Goal: Transaction & Acquisition: Purchase product/service

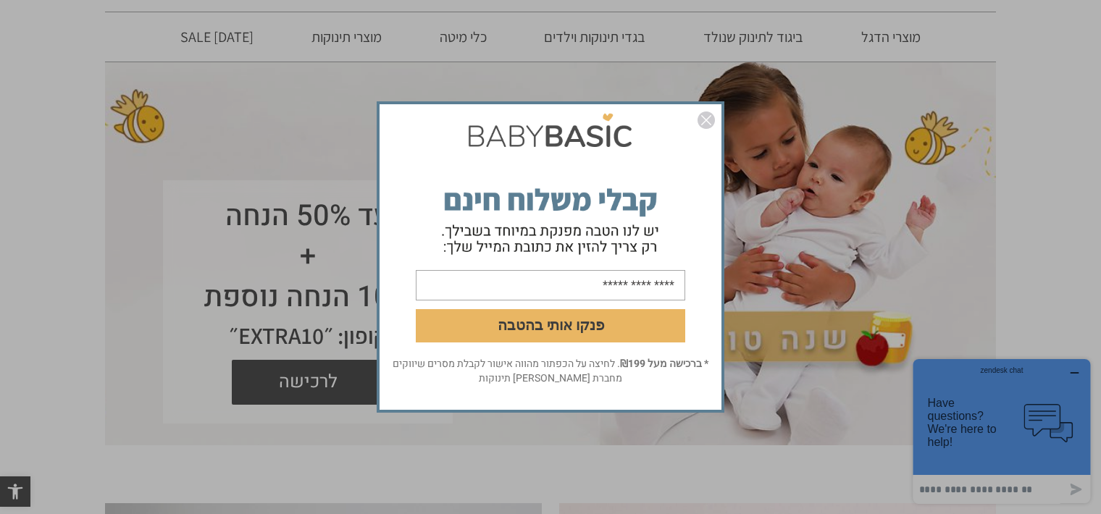
click at [693, 117] on form "פנקו אותי בהטבה" at bounding box center [550, 232] width 342 height 250
click at [701, 121] on img "סגור" at bounding box center [705, 120] width 17 height 17
click at [703, 121] on img "סגור" at bounding box center [705, 120] width 17 height 17
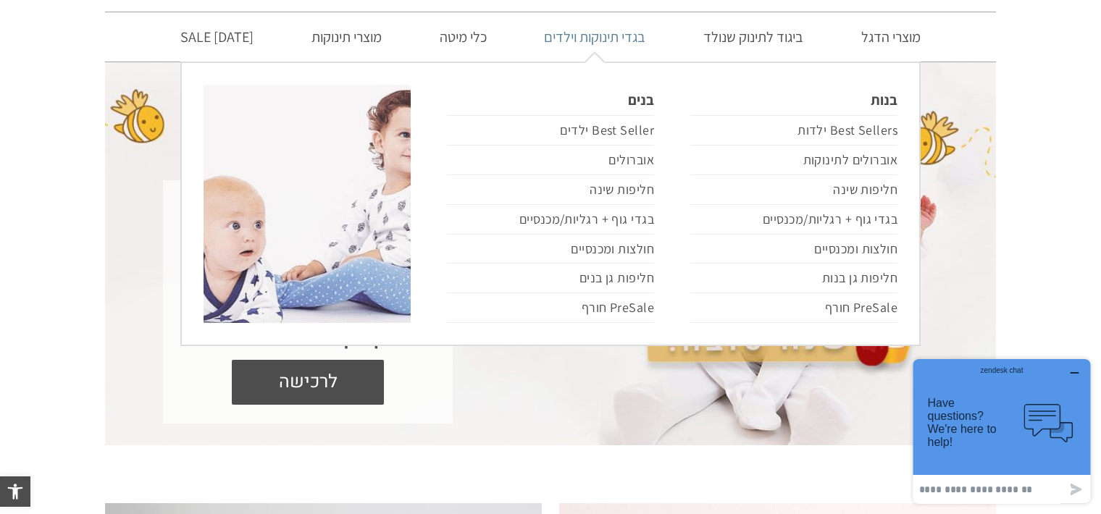
click at [636, 43] on link "בגדי תינוקות וילדים" at bounding box center [594, 36] width 145 height 49
click at [881, 104] on link "בנות" at bounding box center [793, 100] width 207 height 30
click at [881, 101] on link "בנות" at bounding box center [793, 100] width 207 height 30
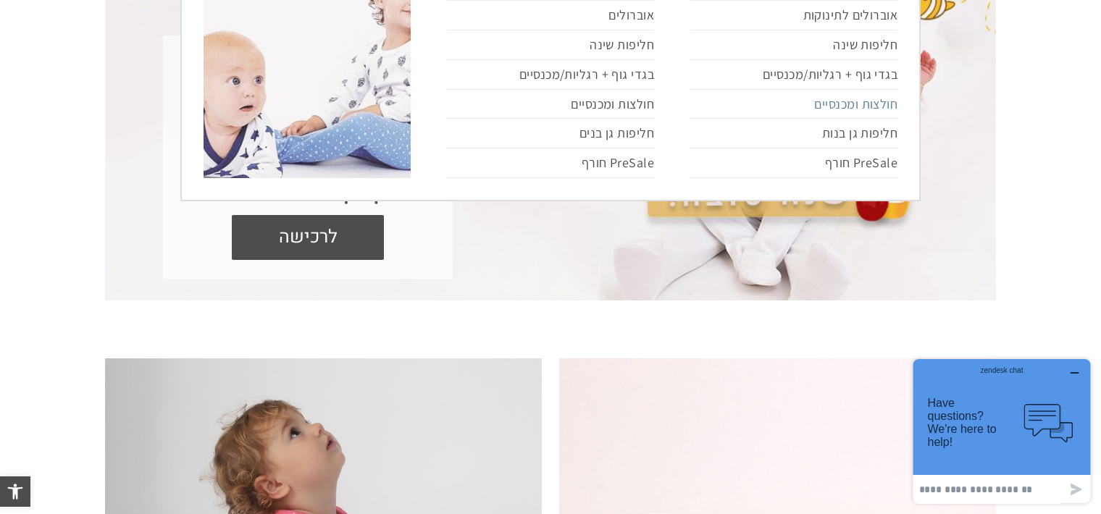
scroll to position [145, 0]
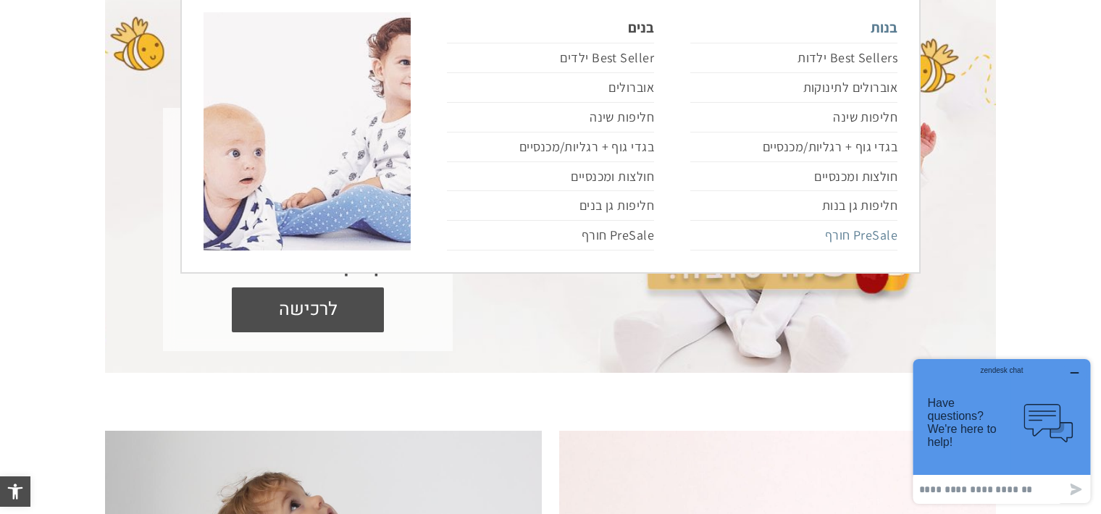
click at [872, 230] on link "PreSale חורף" at bounding box center [793, 236] width 207 height 30
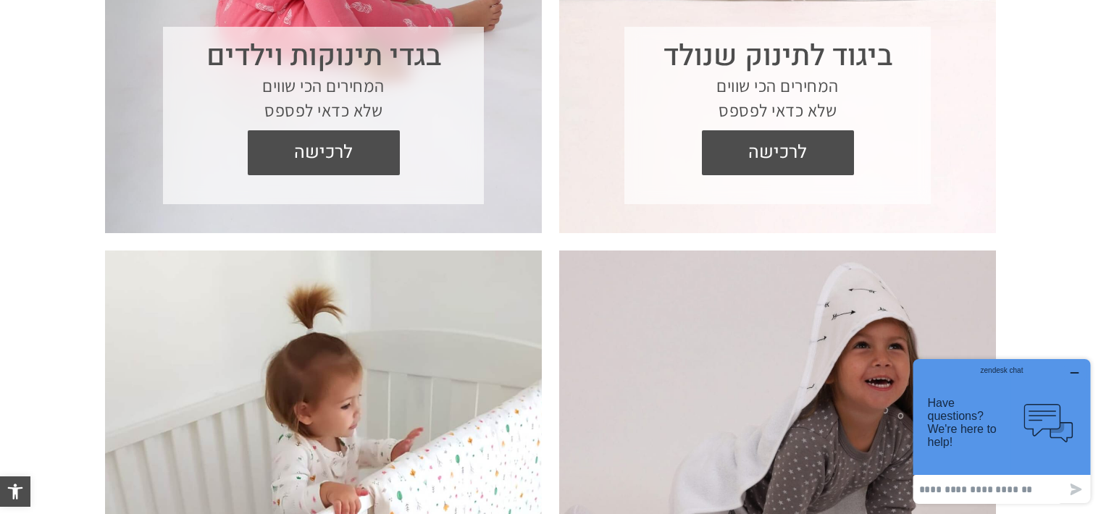
scroll to position [869, 0]
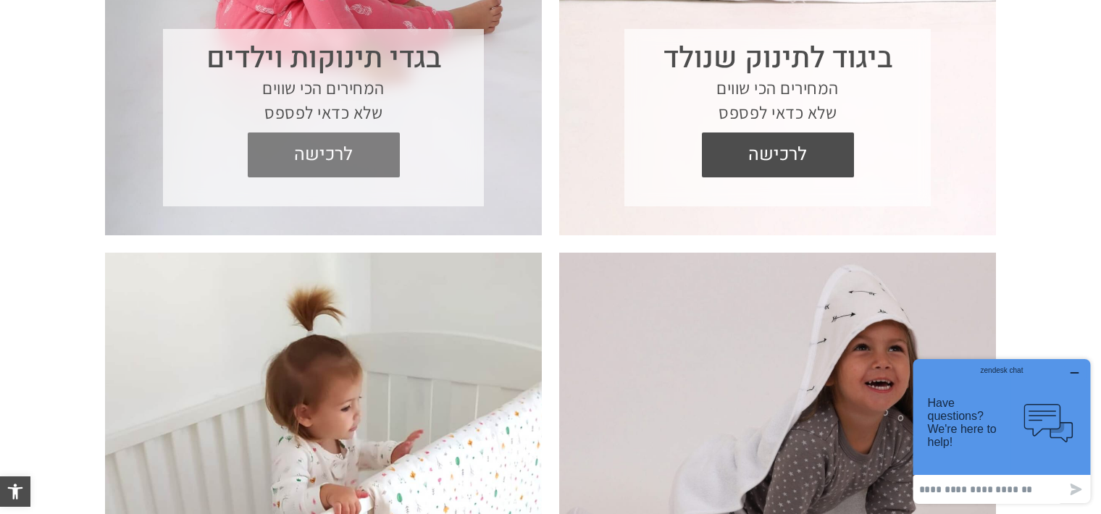
click at [343, 148] on span "לרכישה" at bounding box center [323, 155] width 130 height 45
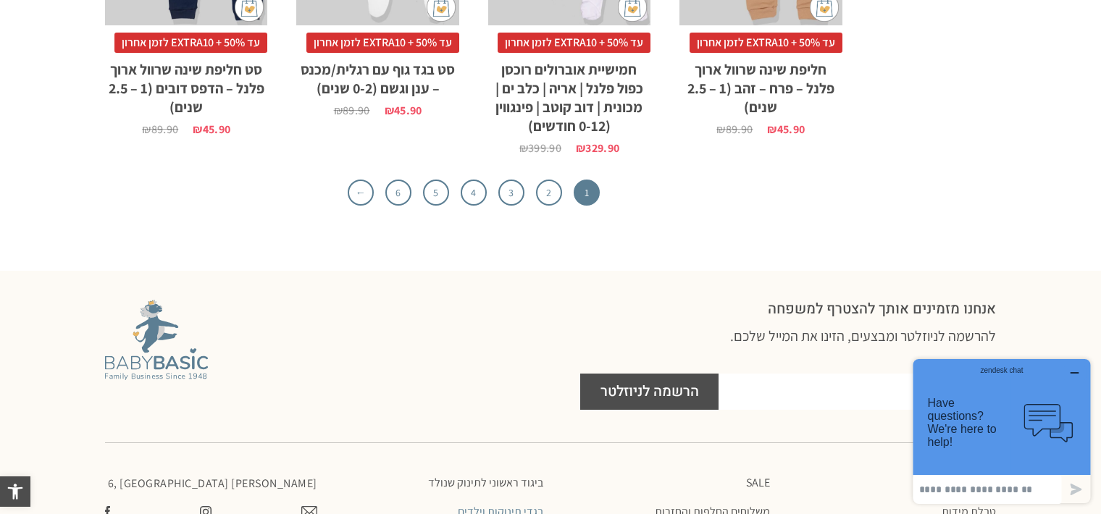
scroll to position [4953, 0]
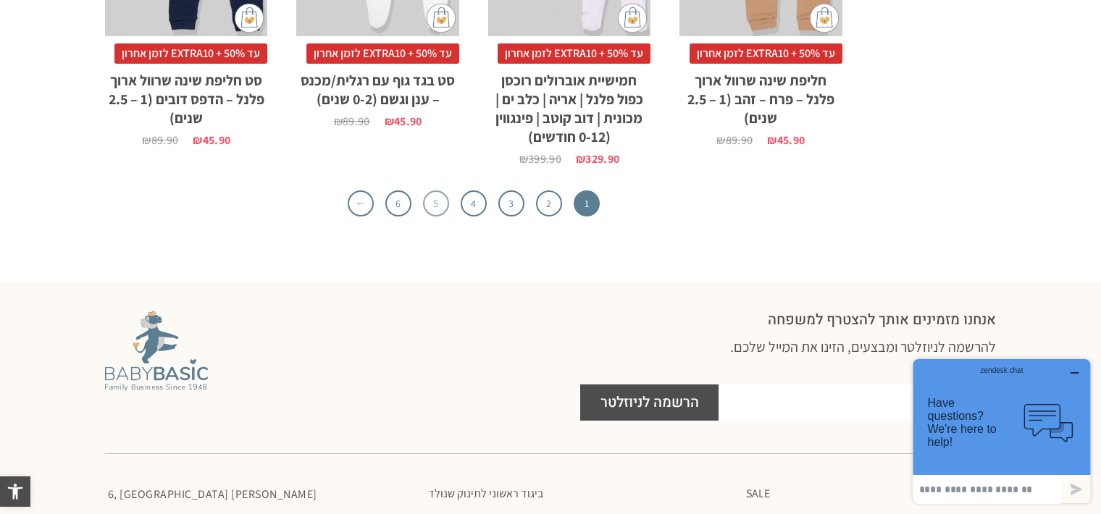
click at [438, 198] on link "5" at bounding box center [436, 203] width 26 height 26
click at [469, 204] on link "4" at bounding box center [474, 203] width 26 height 26
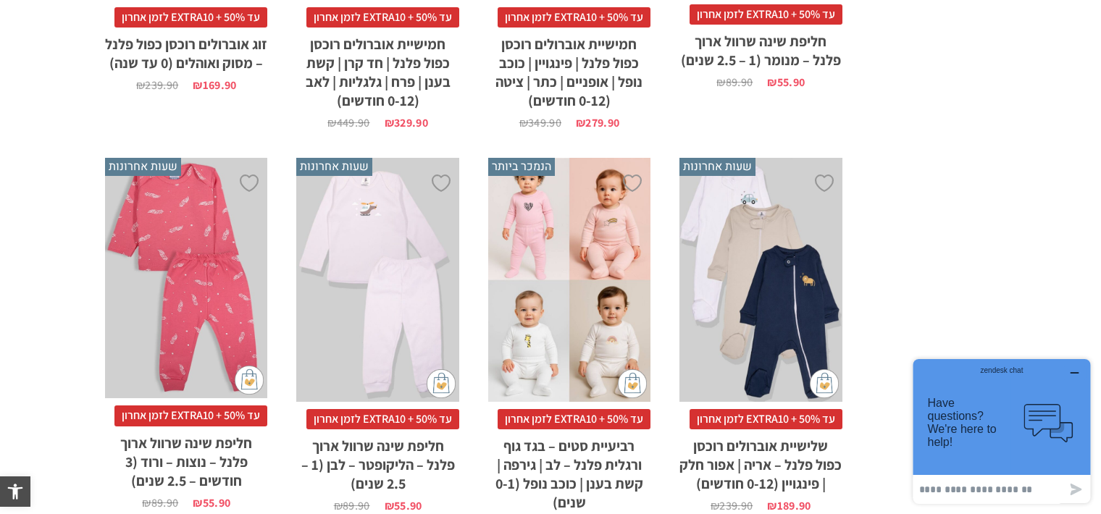
scroll to position [2998, 0]
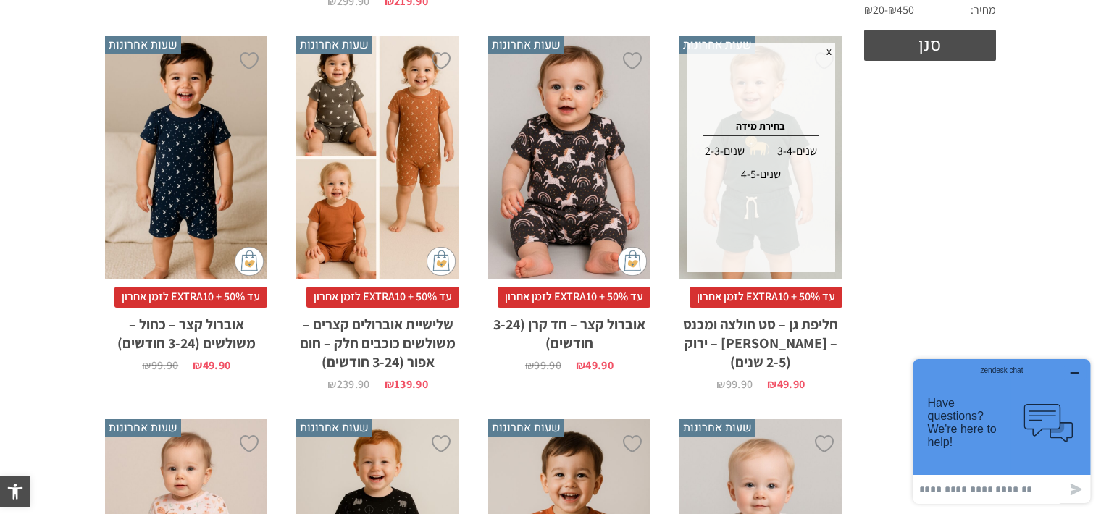
scroll to position [681, 0]
